Goal: Transaction & Acquisition: Purchase product/service

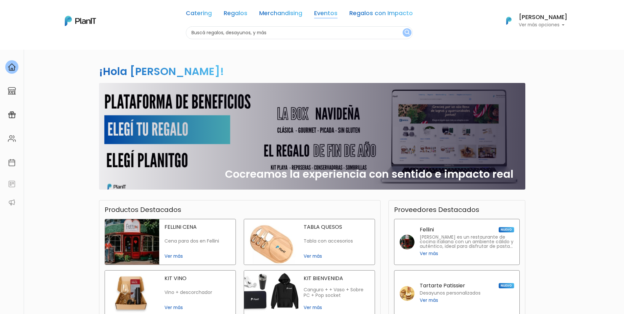
click at [321, 13] on link "Eventos" at bounding box center [325, 15] width 23 height 8
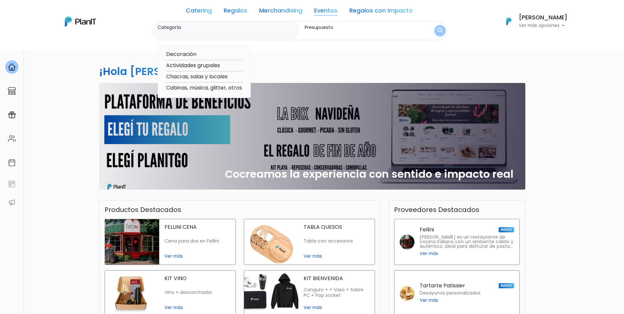
click at [335, 8] on link "Eventos" at bounding box center [325, 12] width 23 height 8
drag, startPoint x: 335, startPoint y: 8, endPoint x: 325, endPoint y: 11, distance: 10.0
click at [325, 11] on link "Eventos" at bounding box center [325, 12] width 23 height 8
click at [334, 12] on link "Eventos" at bounding box center [325, 12] width 23 height 8
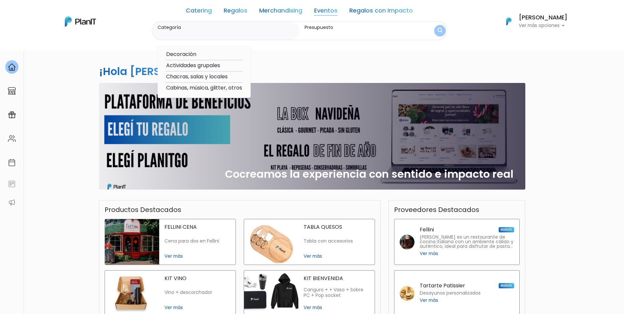
click at [316, 14] on link "Eventos" at bounding box center [325, 12] width 23 height 8
click at [323, 25] on label "Presupuesto" at bounding box center [360, 27] width 110 height 7
click at [323, 31] on input "Presupuesto" at bounding box center [360, 34] width 110 height 7
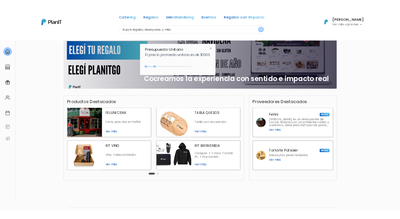
scroll to position [84, 0]
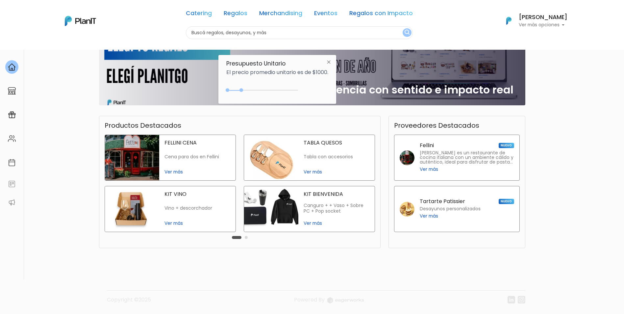
click at [328, 11] on link "Eventos" at bounding box center [325, 15] width 23 height 8
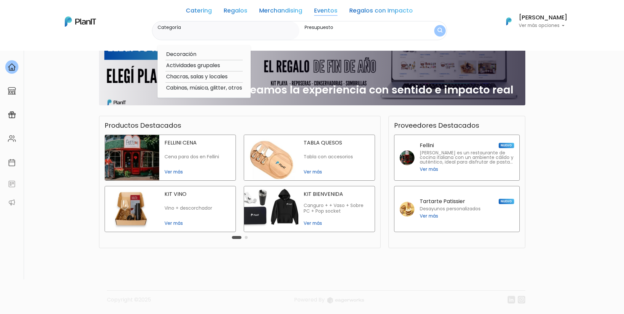
click at [341, 30] on label "Presupuesto" at bounding box center [360, 27] width 110 height 7
click at [341, 31] on input "Presupuesto" at bounding box center [360, 34] width 110 height 7
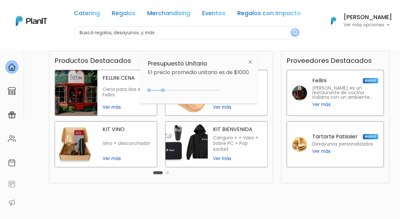
scroll to position [179, 0]
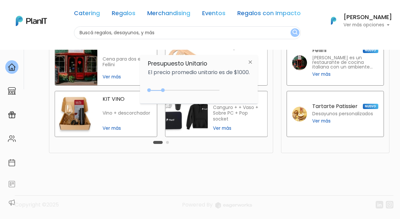
click at [216, 16] on link "Eventos" at bounding box center [213, 15] width 23 height 8
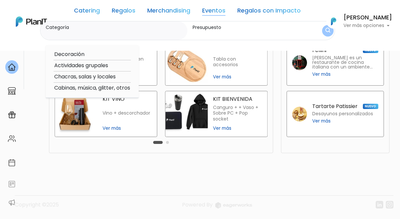
click at [219, 28] on label "Presupuesto" at bounding box center [248, 27] width 110 height 7
click at [219, 31] on input "Presupuesto" at bounding box center [248, 34] width 110 height 7
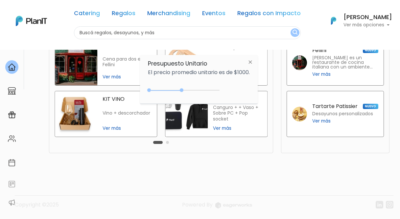
drag, startPoint x: 164, startPoint y: 90, endPoint x: 183, endPoint y: 89, distance: 19.4
click at [183, 89] on div at bounding box center [182, 90] width 4 height 4
click at [295, 33] on img "submit" at bounding box center [295, 33] width 5 height 6
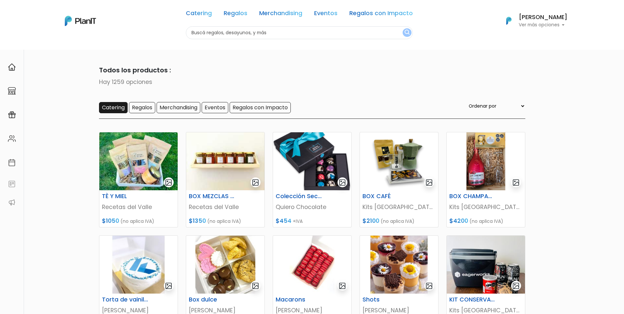
click at [115, 110] on input "Catering" at bounding box center [113, 107] width 29 height 11
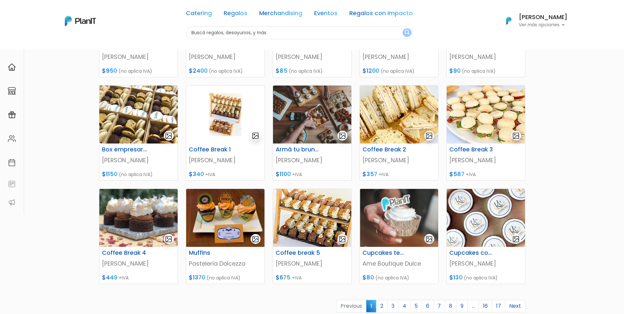
scroll to position [165, 0]
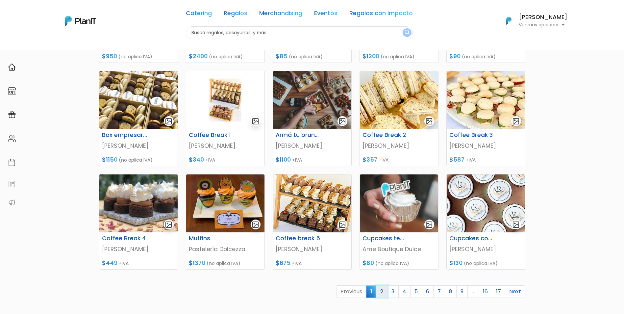
click at [384, 293] on link "2" at bounding box center [382, 291] width 12 height 13
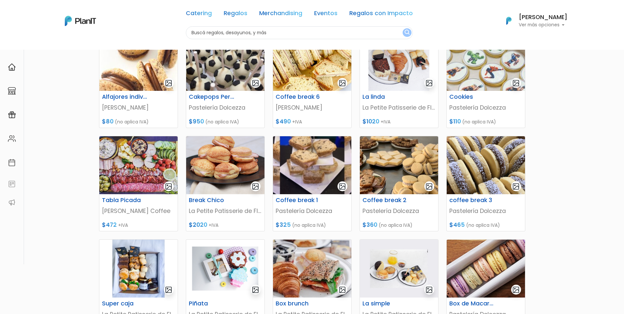
scroll to position [230, 0]
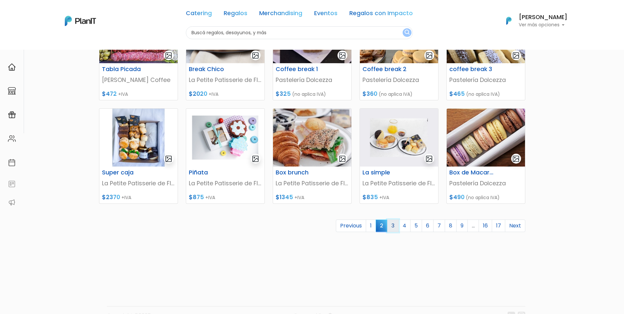
click at [396, 223] on link "3" at bounding box center [393, 225] width 12 height 13
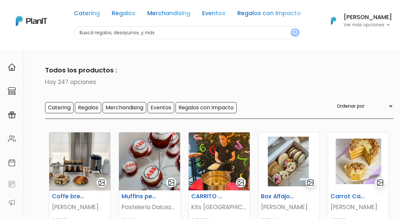
click at [119, 39] on input "text" at bounding box center [187, 32] width 227 height 13
type input "helados"
click at [291, 28] on button "submit" at bounding box center [295, 32] width 9 height 9
